Goal: Task Accomplishment & Management: Manage account settings

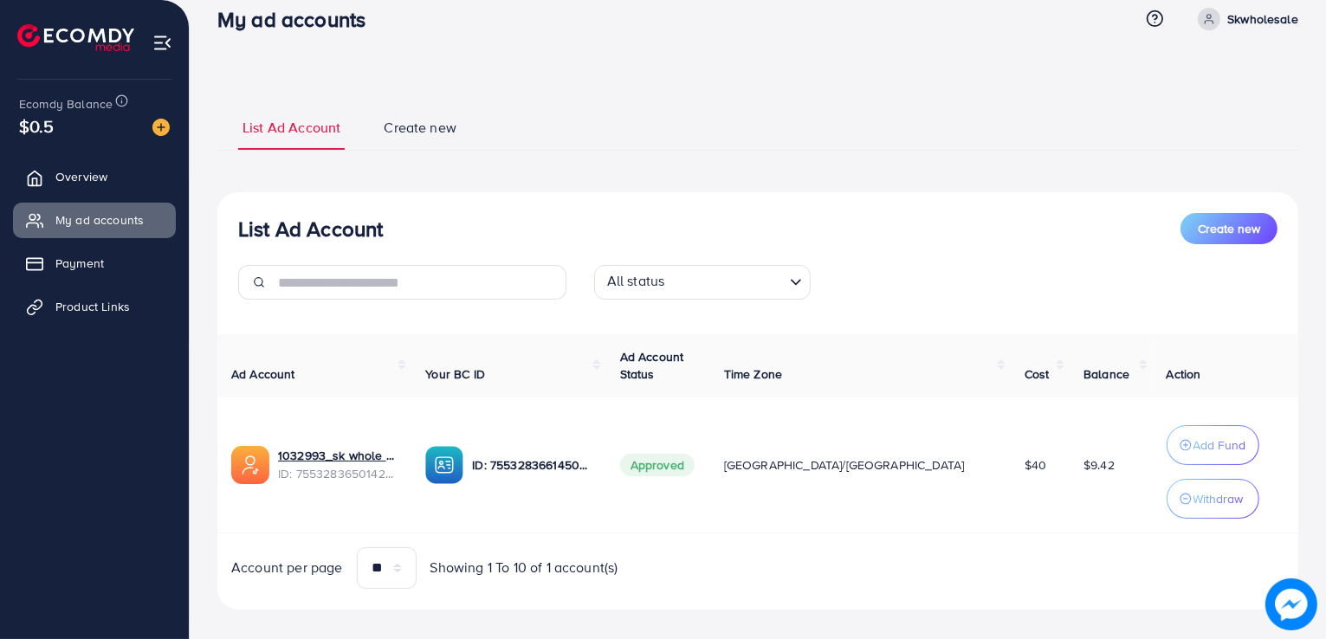
scroll to position [42, 0]
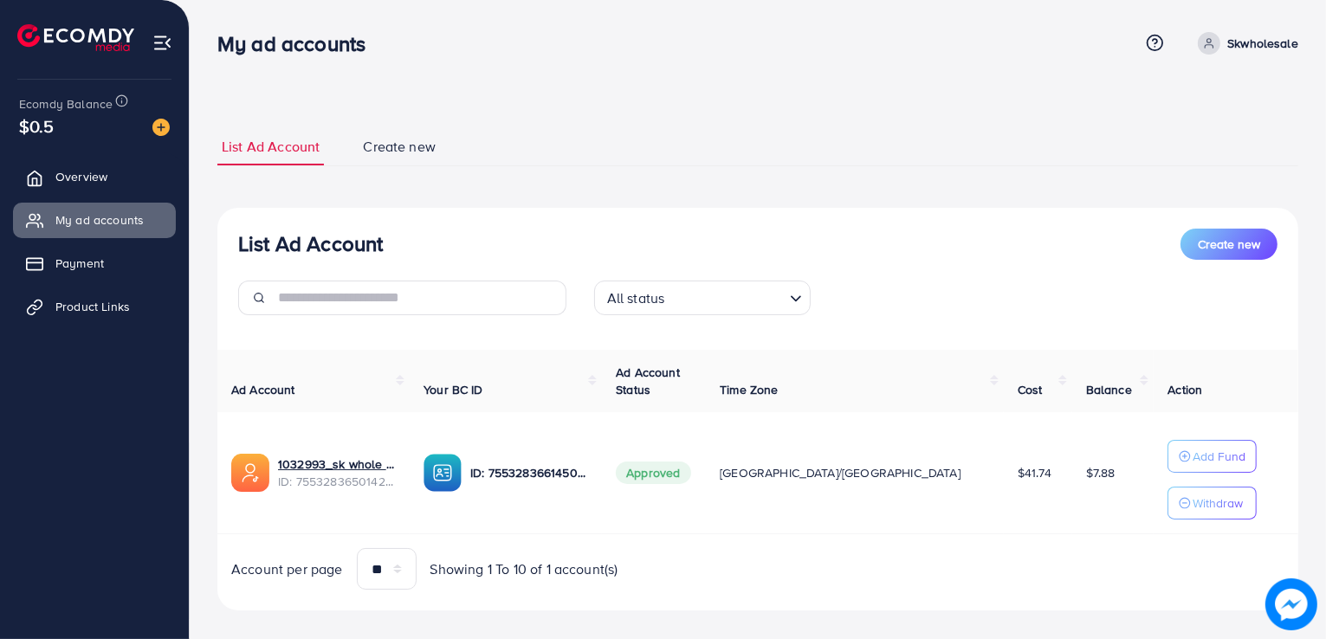
click at [994, 314] on div "All status Loading..." at bounding box center [757, 305] width 1067 height 49
